Goal: Navigation & Orientation: Find specific page/section

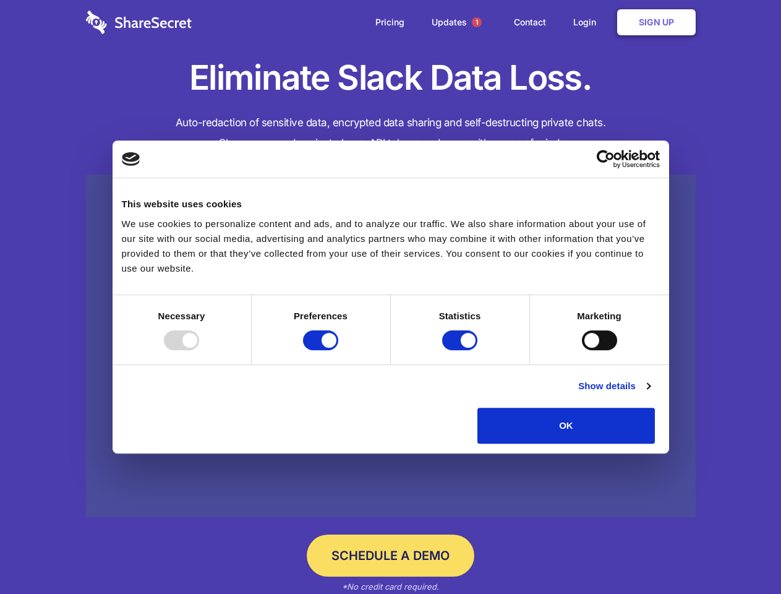
click at [199, 350] on div at bounding box center [181, 340] width 35 height 20
click at [338, 350] on input "Preferences" at bounding box center [320, 340] width 35 height 20
checkbox input "false"
click at [461, 350] on input "Statistics" at bounding box center [459, 340] width 35 height 20
checkbox input "false"
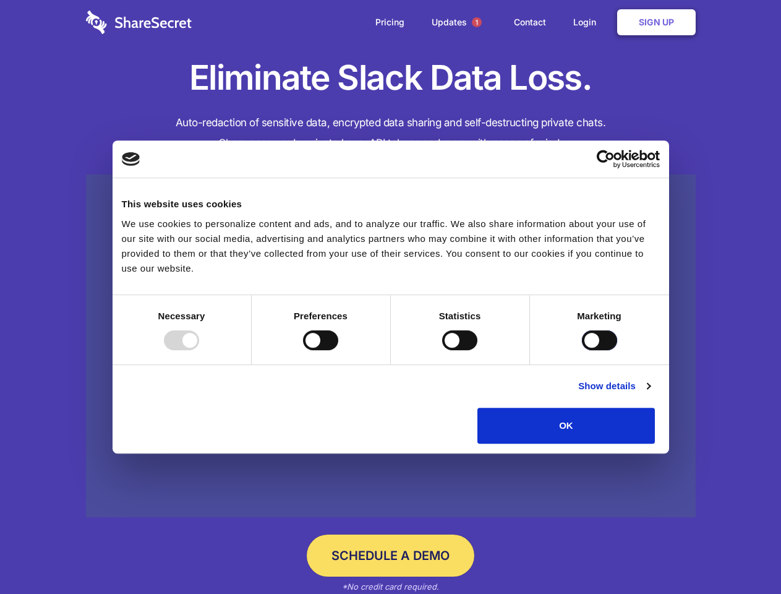
click at [582, 350] on input "Marketing" at bounding box center [599, 340] width 35 height 20
checkbox input "true"
click at [650, 393] on link "Show details" at bounding box center [614, 386] width 72 height 15
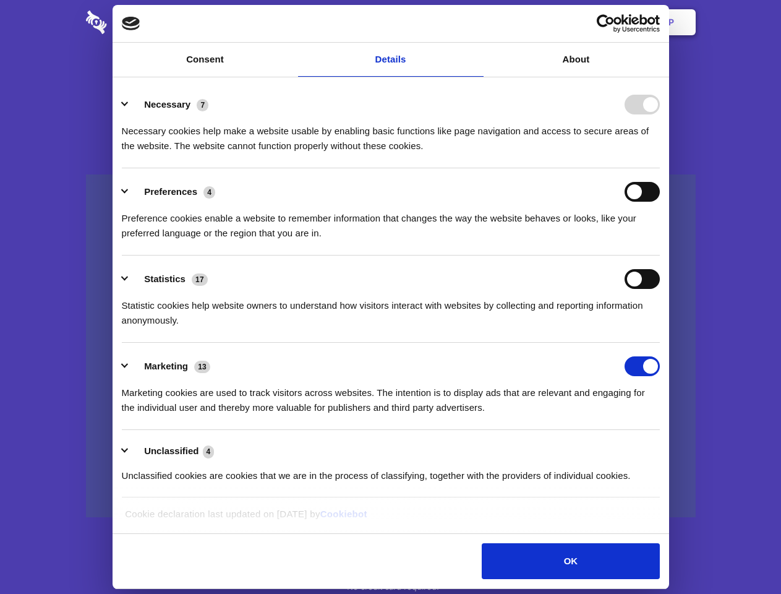
click at [660, 168] on li "Necessary 7 Necessary cookies help make a website usable by enabling basic func…" at bounding box center [391, 124] width 538 height 87
click at [476, 22] on span "1" at bounding box center [477, 22] width 10 height 10
